Goal: Navigation & Orientation: Understand site structure

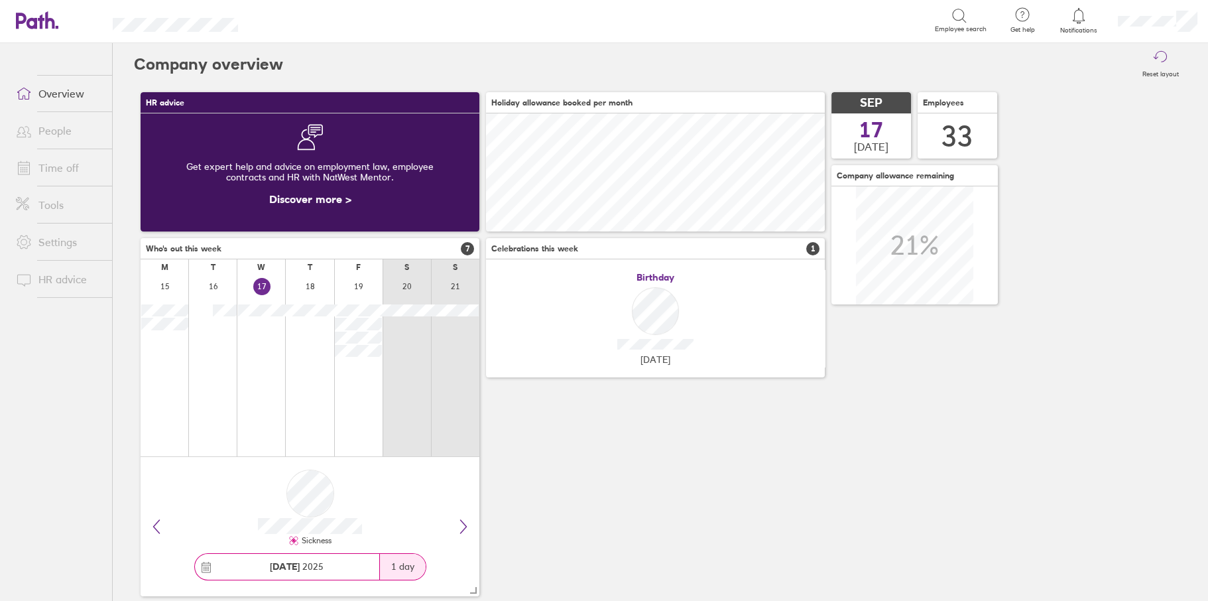
scroll to position [118, 338]
click at [42, 123] on link "People" at bounding box center [58, 130] width 107 height 27
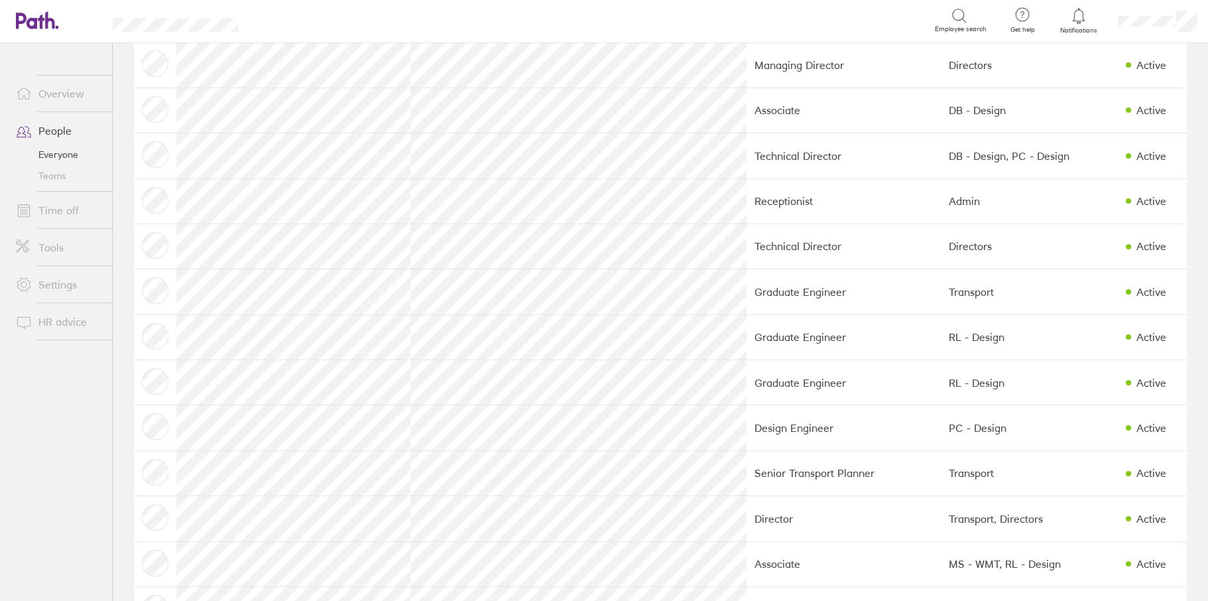
scroll to position [265, 0]
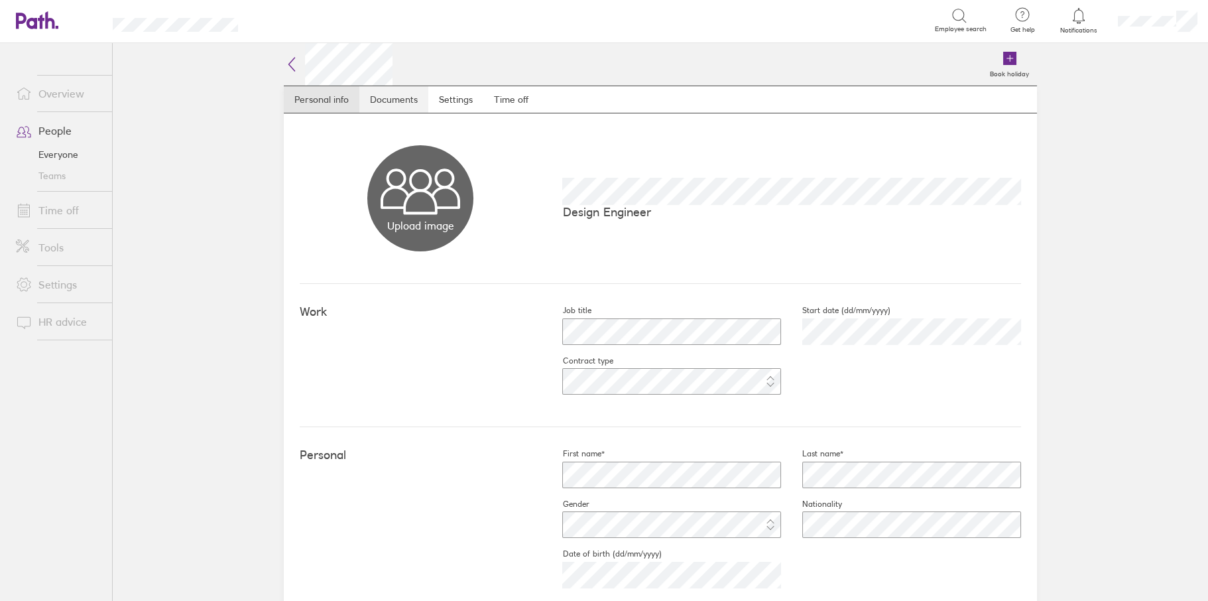
click at [381, 96] on link "Documents" at bounding box center [393, 99] width 69 height 27
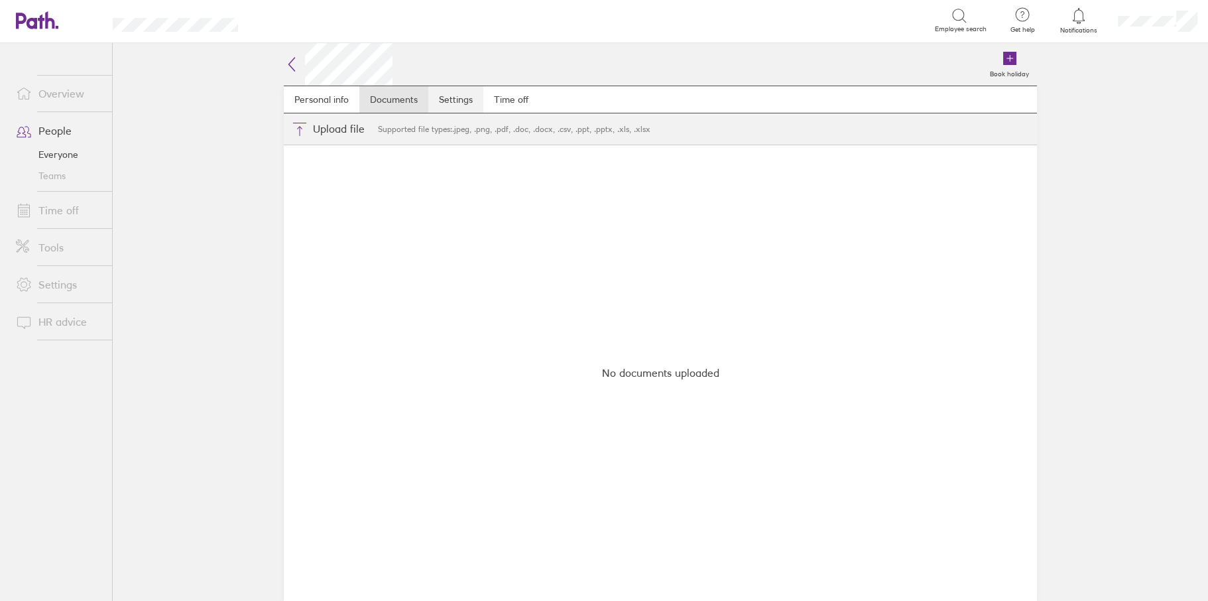
click at [449, 95] on link "Settings" at bounding box center [455, 99] width 55 height 27
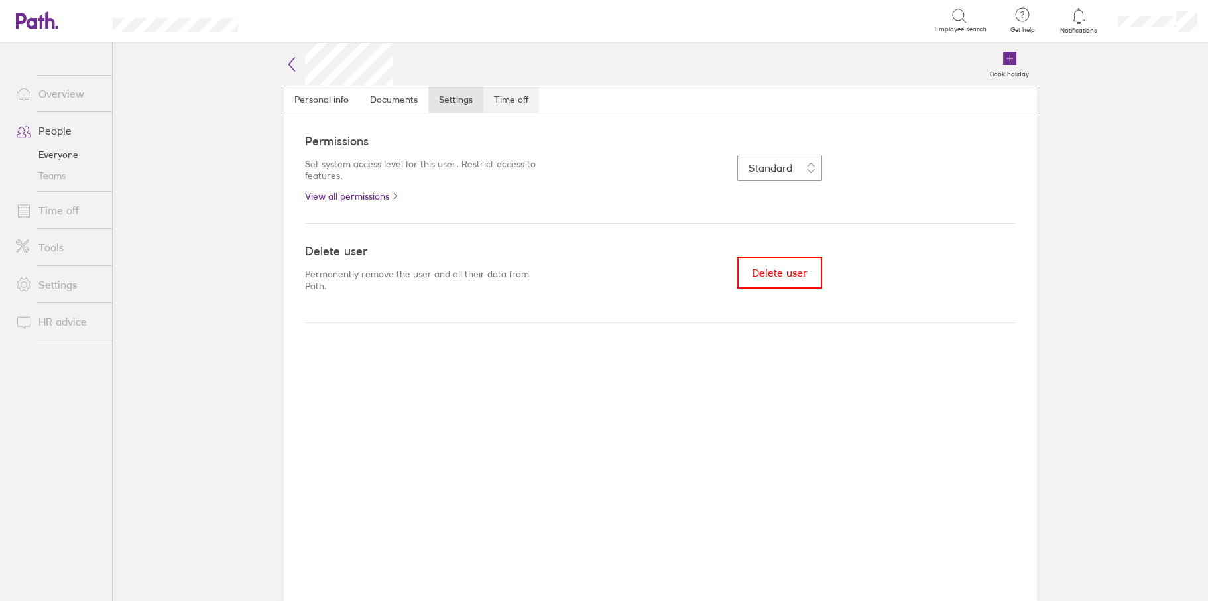
click at [515, 99] on link "Time off" at bounding box center [511, 99] width 56 height 27
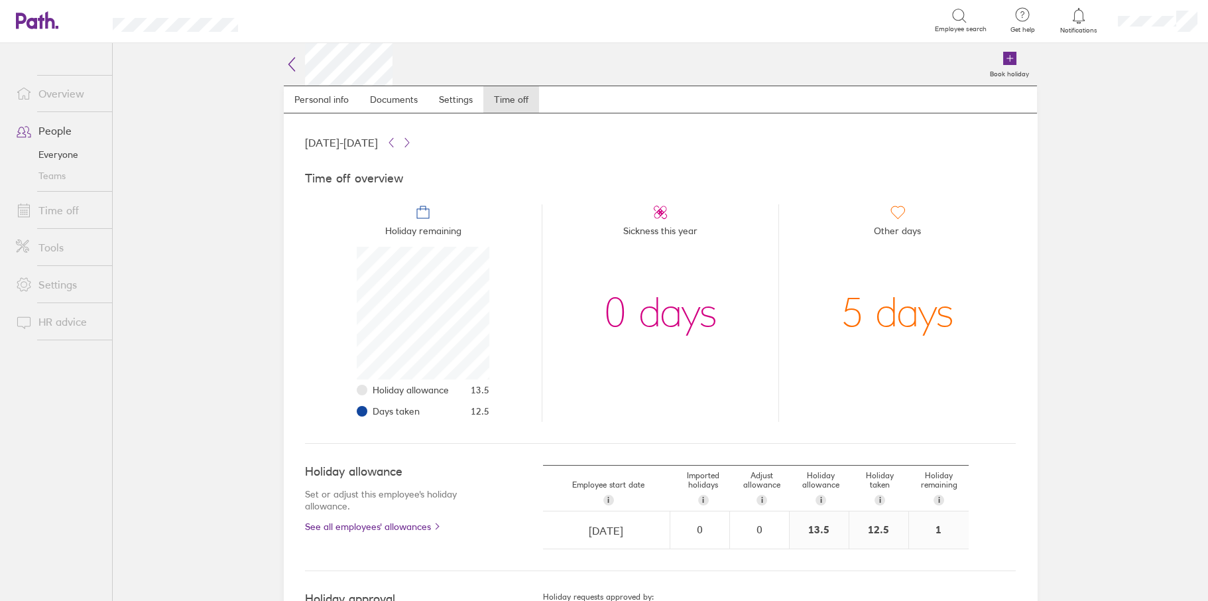
click at [52, 283] on link "Settings" at bounding box center [58, 284] width 107 height 27
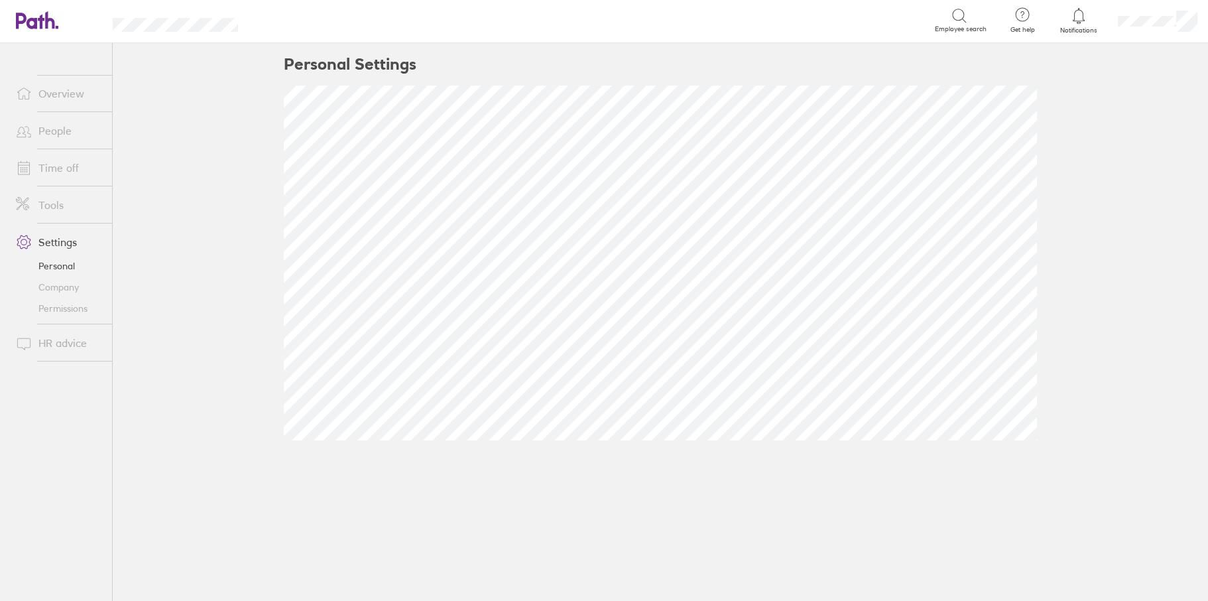
click at [71, 289] on link "Company" at bounding box center [58, 287] width 107 height 21
click at [46, 312] on link "Permissions" at bounding box center [58, 308] width 107 height 21
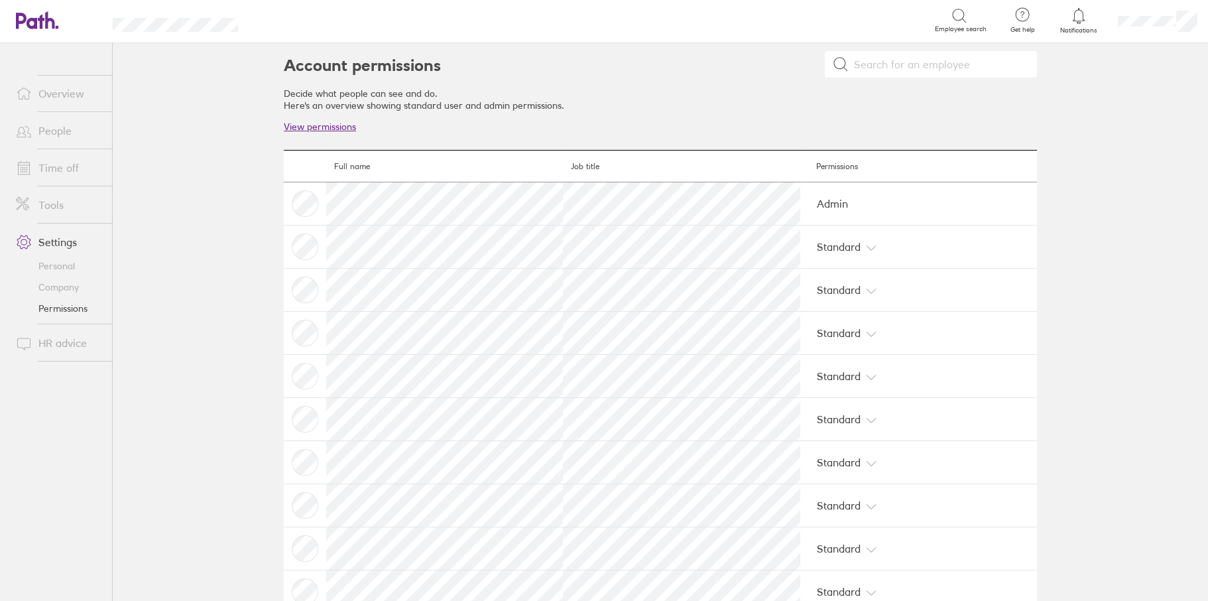
click at [335, 122] on link "View permissions" at bounding box center [320, 127] width 72 height 12
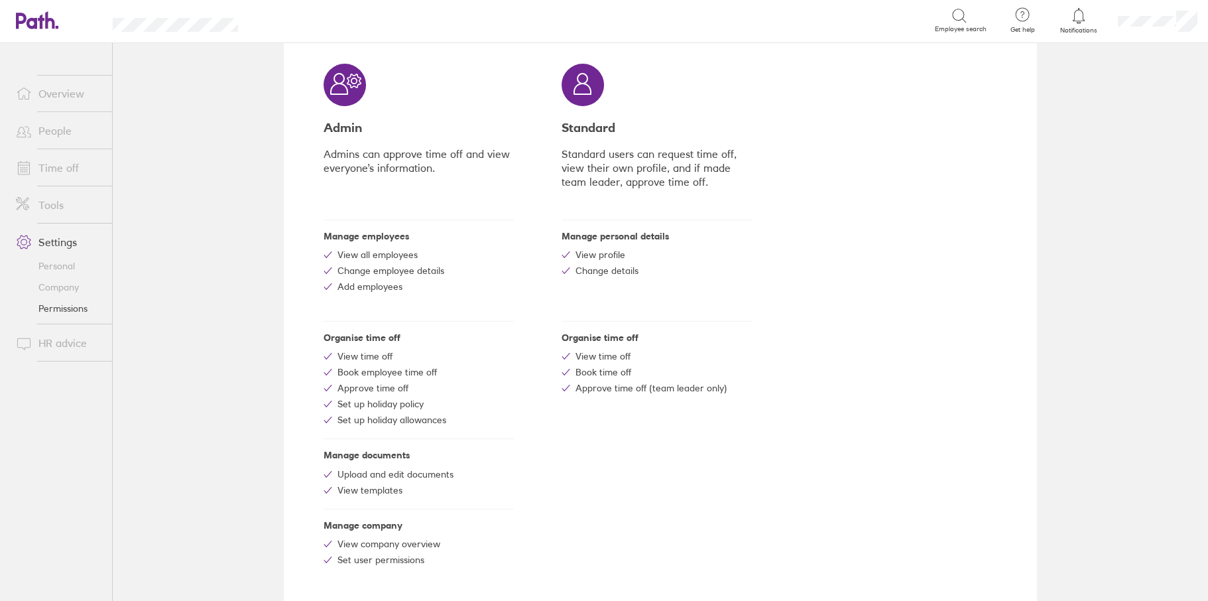
scroll to position [121, 0]
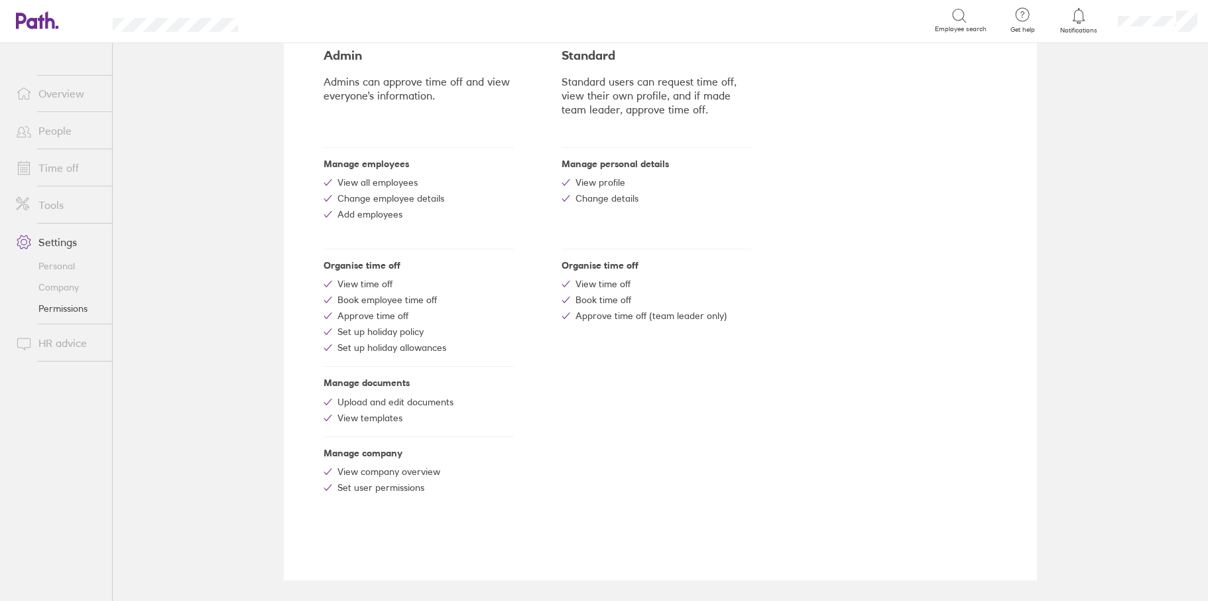
click at [54, 204] on link "Tools" at bounding box center [58, 205] width 107 height 27
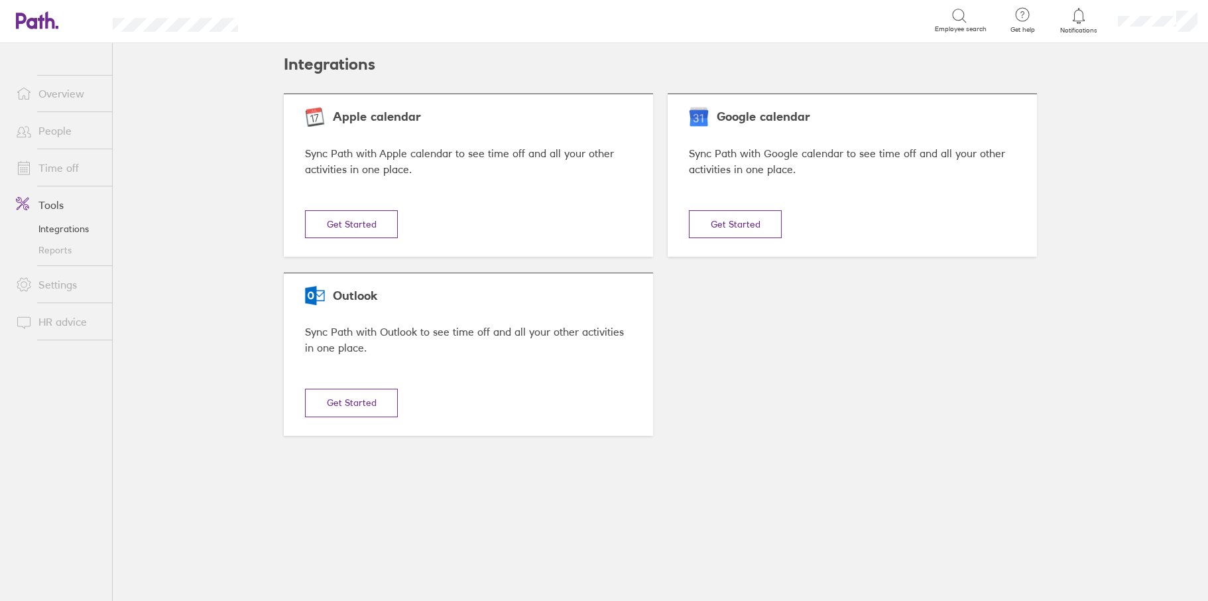
click at [64, 92] on link "Overview" at bounding box center [58, 93] width 107 height 27
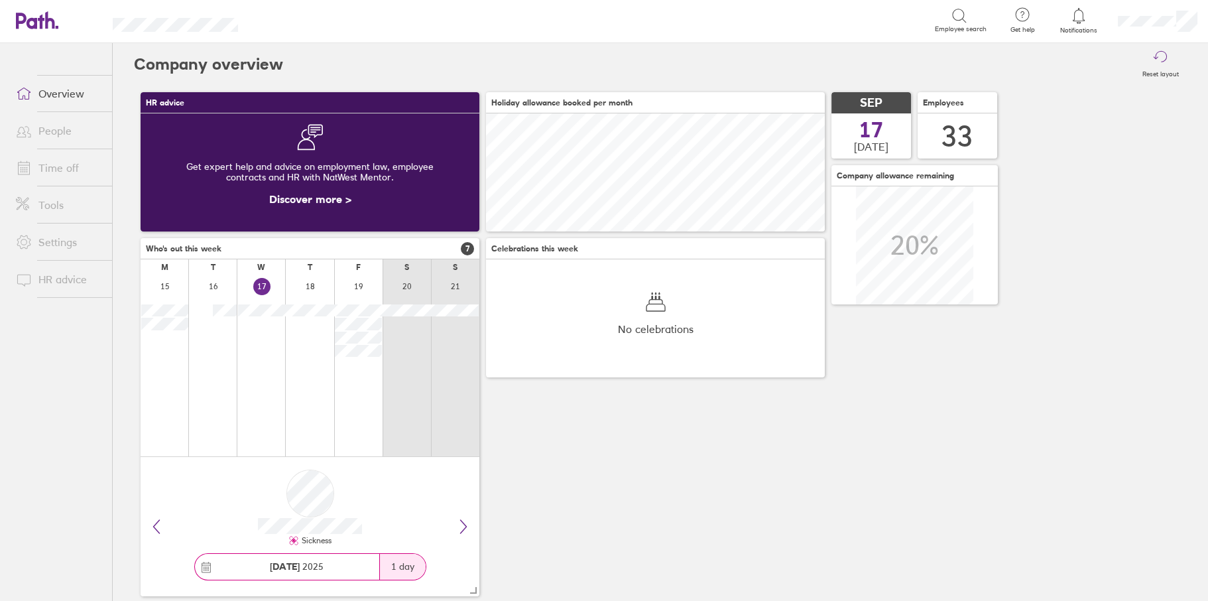
scroll to position [118, 338]
click at [54, 164] on link "Time off" at bounding box center [58, 168] width 107 height 27
